Goal: Transaction & Acquisition: Purchase product/service

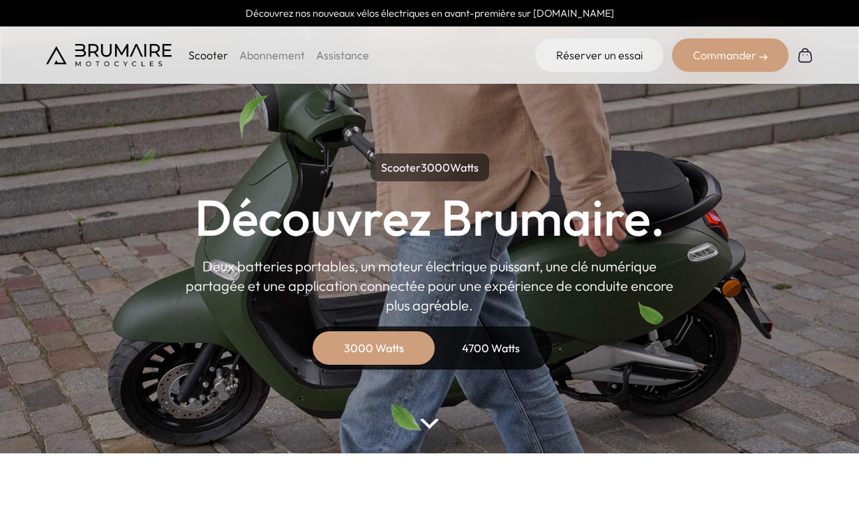
click at [196, 54] on p "Scooter" at bounding box center [208, 55] width 40 height 17
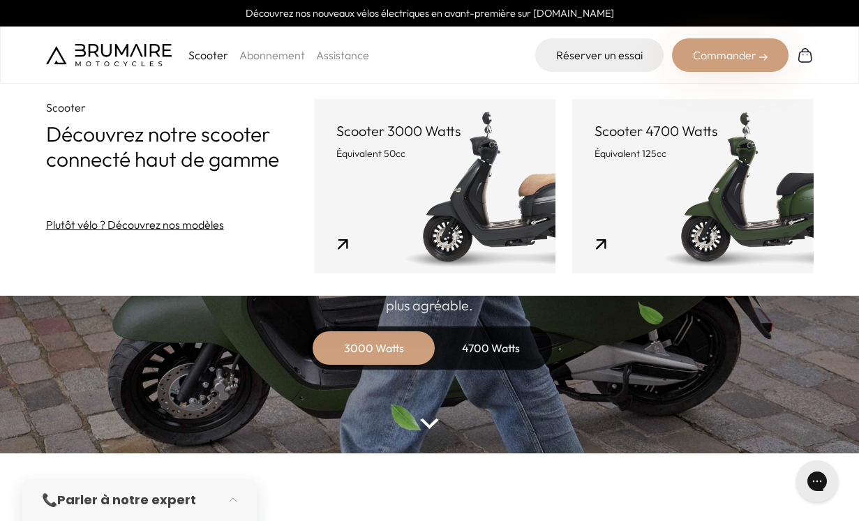
click at [380, 173] on link "Scooter 3000 Watts Équivalent 50cc" at bounding box center [435, 186] width 242 height 175
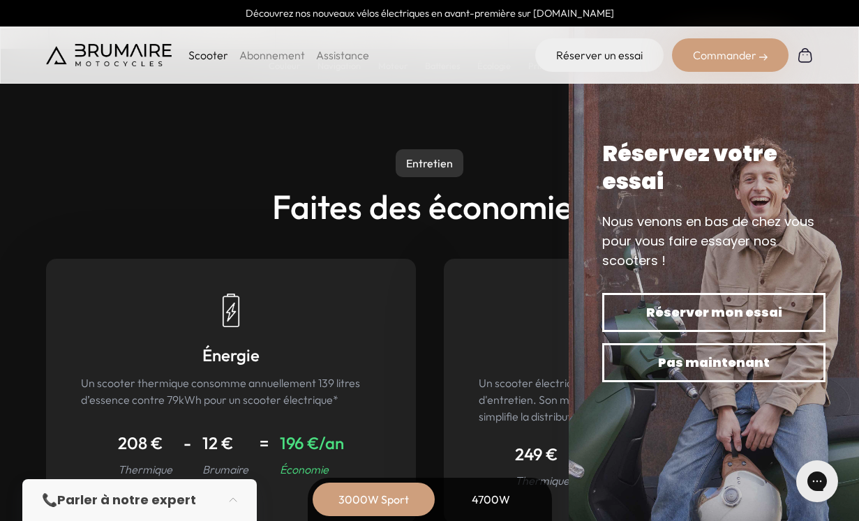
scroll to position [6073, 0]
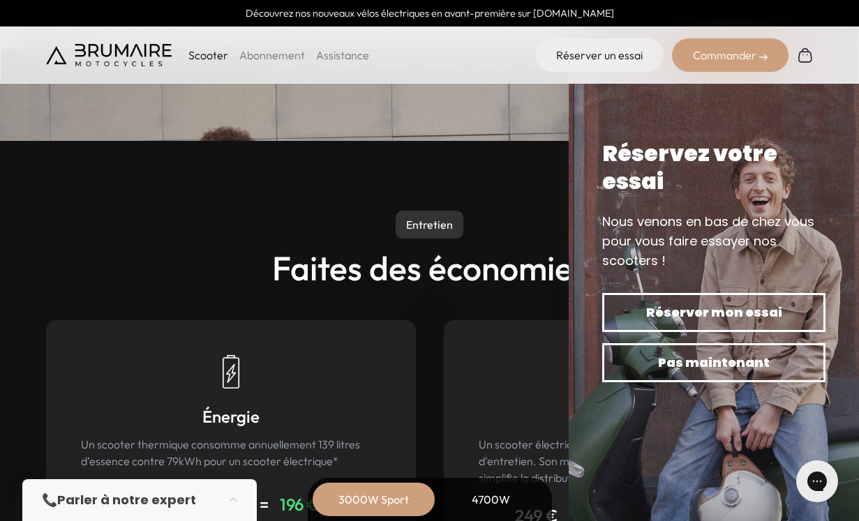
click at [217, 54] on p "Scooter" at bounding box center [208, 55] width 40 height 17
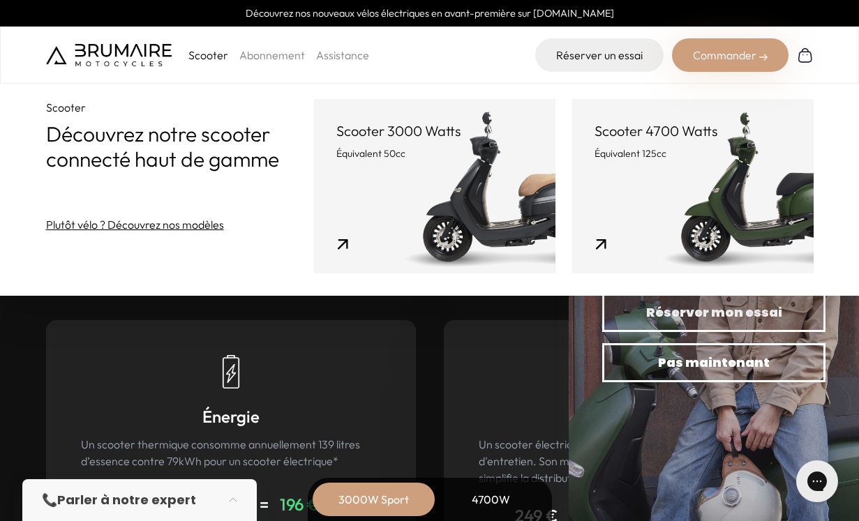
click at [733, 66] on div "Commander" at bounding box center [730, 55] width 117 height 34
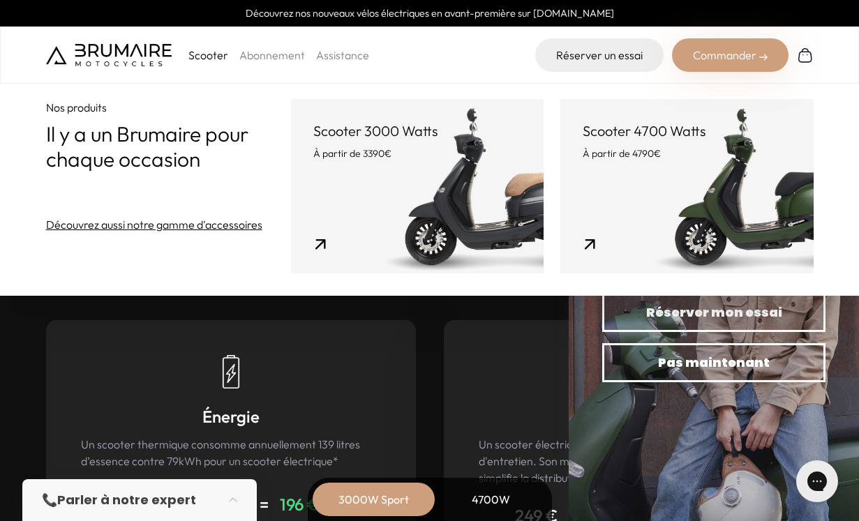
click at [498, 168] on link "Scooter 3000 Watts À partir de 3390€" at bounding box center [417, 186] width 253 height 175
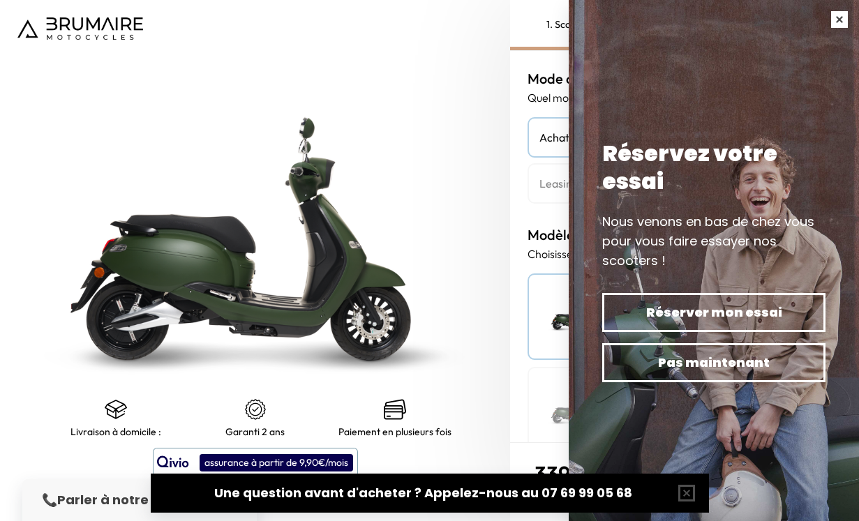
click at [839, 14] on button "button" at bounding box center [839, 19] width 39 height 39
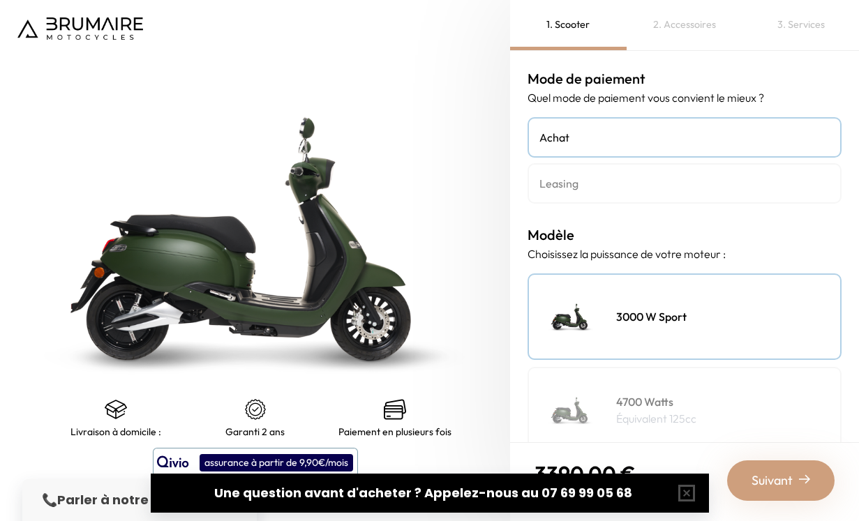
click at [655, 201] on link "Leasing" at bounding box center [685, 183] width 314 height 40
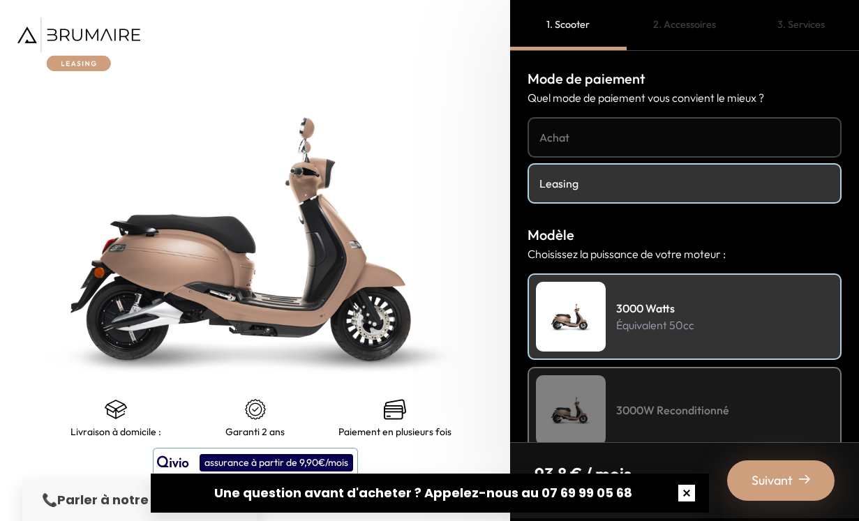
click at [676, 492] on button "button" at bounding box center [687, 493] width 45 height 45
